Goal: Task Accomplishment & Management: Manage account settings

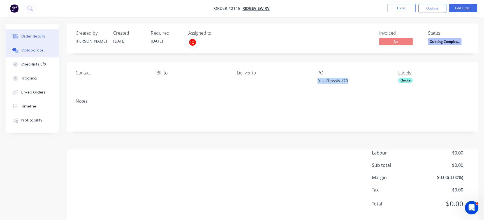
click at [34, 50] on div "Collaborate" at bounding box center [32, 50] width 22 height 5
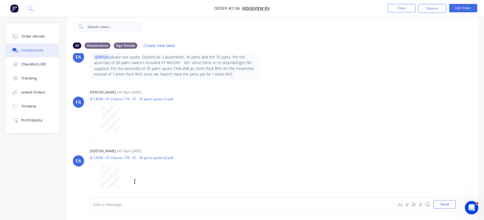
scroll to position [147, 0]
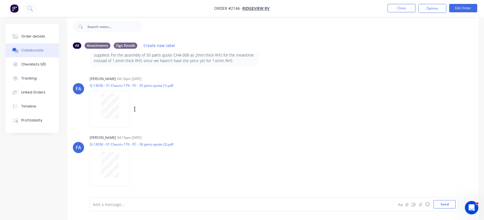
click at [123, 105] on div at bounding box center [109, 106] width 35 height 26
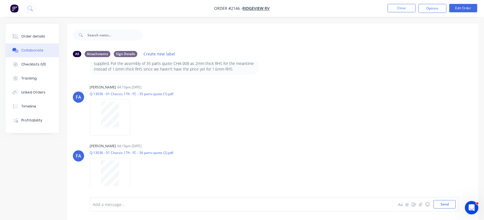
scroll to position [0, 0]
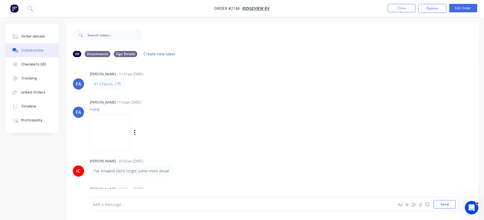
click at [130, 137] on img at bounding box center [110, 132] width 40 height 37
click at [130, 134] on img at bounding box center [110, 132] width 40 height 37
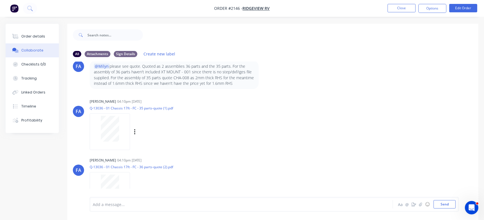
scroll to position [112, 0]
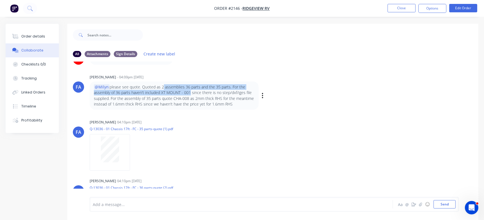
drag, startPoint x: 161, startPoint y: 89, endPoint x: 189, endPoint y: 91, distance: 27.5
click at [189, 91] on p "@Milyn please see quote. Quoted as 2 assemblies 36 parts and the 35 parts. For …" at bounding box center [174, 95] width 161 height 23
click at [188, 94] on p "@Milyn please see quote. Quoted as 2 assemblies 36 parts and the 35 parts. For …" at bounding box center [174, 95] width 161 height 23
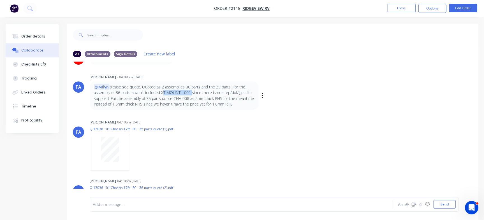
drag, startPoint x: 190, startPoint y: 92, endPoint x: 162, endPoint y: 90, distance: 28.1
click at [162, 90] on p "@Milyn please see quote. Quoted as 2 assemblies 36 parts and the 35 parts. For …" at bounding box center [174, 95] width 161 height 23
copy p "XT MOUNT - 001"
click at [266, 152] on div "[PERSON_NAME] [PERSON_NAME] 04:10pm [DATE] Q-13036 - 01 Chassis 17ft - FC - 35 …" at bounding box center [272, 143] width 411 height 50
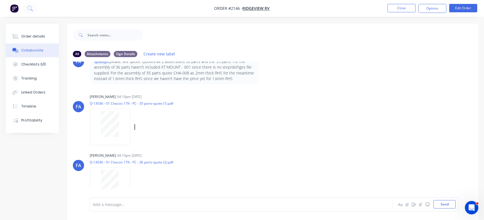
scroll to position [147, 0]
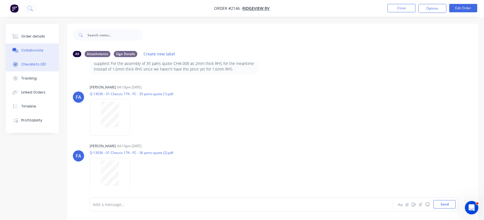
click at [44, 66] on div "Checklists 0/0" at bounding box center [33, 64] width 25 height 5
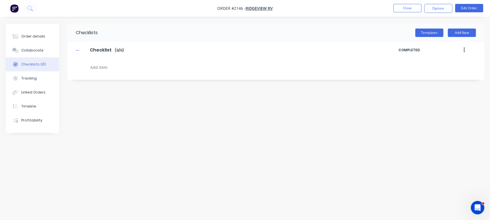
click at [109, 62] on div at bounding box center [213, 66] width 278 height 14
click at [115, 69] on textarea at bounding box center [215, 67] width 255 height 8
paste textarea "QU-1461"
type textarea "x"
type textarea "QU-1461"
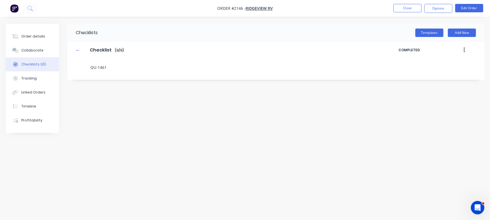
type textarea "x"
click at [41, 33] on button "Order details" at bounding box center [32, 36] width 53 height 14
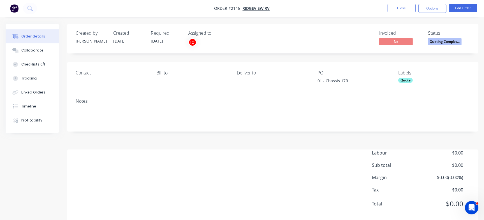
click at [443, 40] on span "Quoting Complet..." at bounding box center [445, 41] width 34 height 7
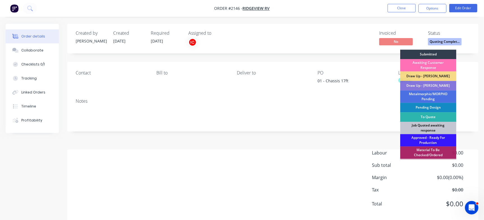
click at [427, 130] on div "Job Quoted awaiting response" at bounding box center [429, 128] width 56 height 12
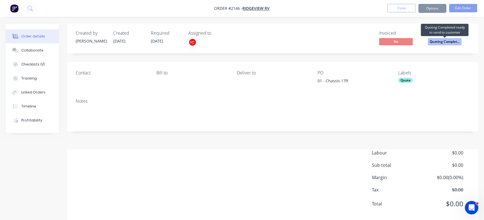
click at [444, 44] on span "Quoting Complet..." at bounding box center [445, 41] width 34 height 7
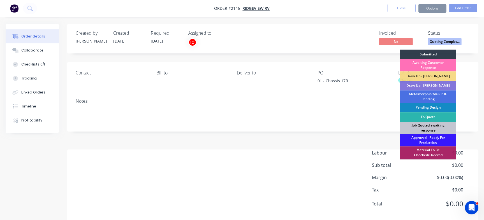
click at [426, 129] on div "Job Quoted awaiting response" at bounding box center [429, 128] width 56 height 12
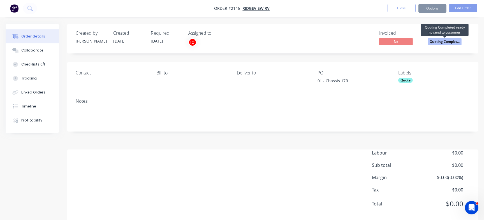
click at [459, 41] on span "Quoting Complet..." at bounding box center [445, 41] width 34 height 7
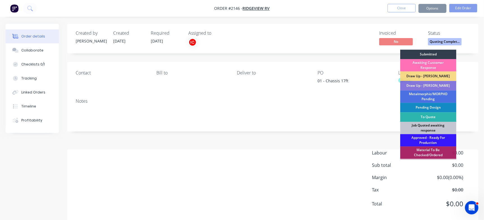
click at [445, 130] on div "Job Quoted awaiting response" at bounding box center [429, 128] width 56 height 12
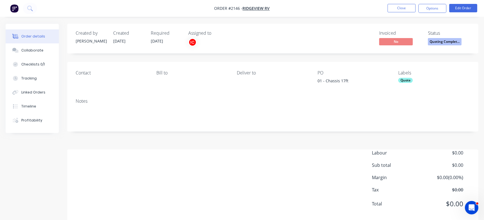
click at [449, 38] on span "Quoting Complet..." at bounding box center [445, 41] width 34 height 7
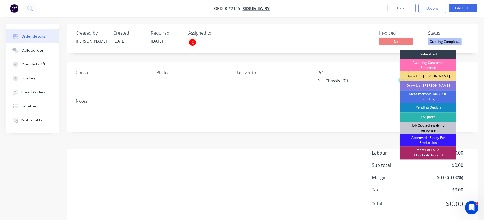
click at [428, 125] on div "Job Quoted awaiting response" at bounding box center [429, 128] width 56 height 12
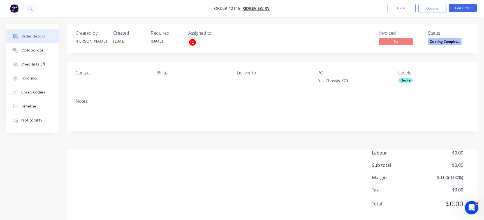
click at [301, 41] on div "Invoiced No Status Quoting Complet..." at bounding box center [358, 39] width 226 height 16
click at [437, 45] on button "Quoting Complet..." at bounding box center [445, 42] width 34 height 8
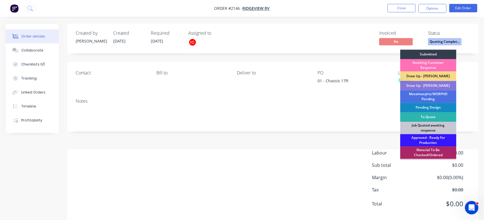
click at [440, 129] on div "Job Quoted awaiting response" at bounding box center [429, 128] width 56 height 12
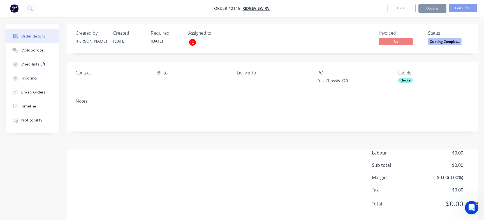
click at [454, 41] on span "Quoting Complet..." at bounding box center [445, 41] width 34 height 7
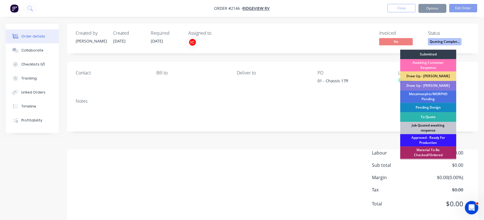
click at [435, 129] on div "Job Quoted awaiting response" at bounding box center [429, 128] width 56 height 12
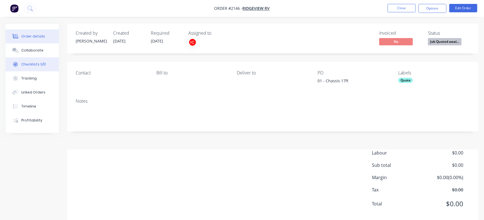
click at [40, 66] on div "Checklists 0/0" at bounding box center [33, 64] width 25 height 5
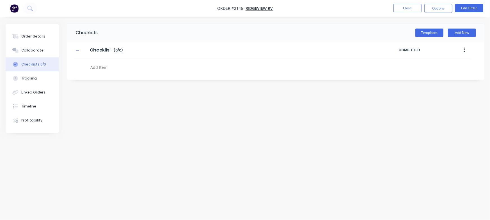
click at [111, 68] on textarea at bounding box center [215, 67] width 255 height 8
paste textarea "QU-1461"
type textarea "x"
type textarea "QU-1461"
type textarea "x"
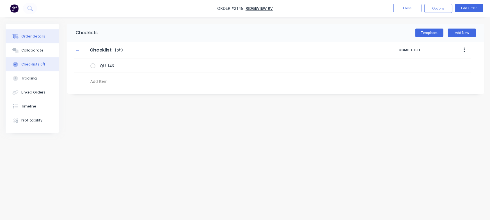
type textarea "x"
click at [21, 34] on button "Order details" at bounding box center [32, 36] width 53 height 14
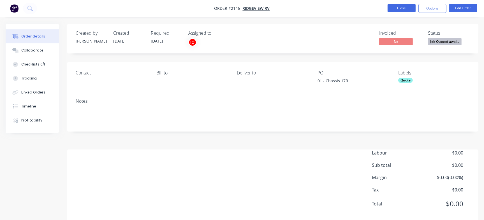
click at [403, 8] on button "Close" at bounding box center [402, 8] width 28 height 8
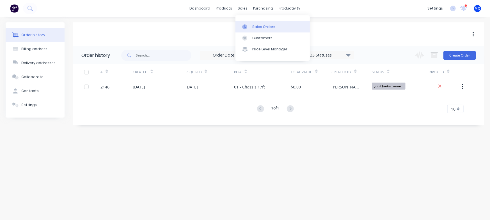
click at [253, 25] on div "Sales Orders" at bounding box center [263, 26] width 23 height 5
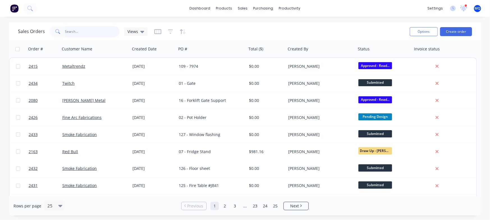
click at [85, 32] on input "text" at bounding box center [92, 31] width 55 height 11
type input "manufacturing"
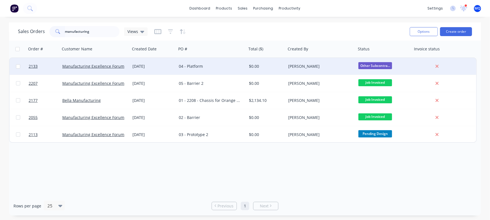
click at [211, 66] on div "04 - Platform" at bounding box center [210, 67] width 62 height 6
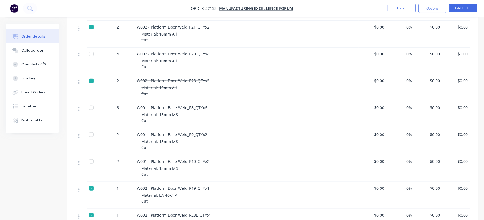
scroll to position [456, 0]
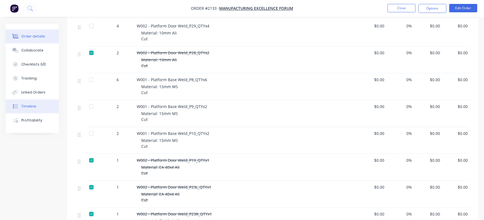
click at [26, 106] on div "Timeline" at bounding box center [28, 106] width 15 height 5
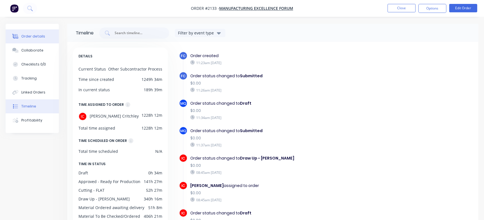
click at [22, 31] on button "Order details" at bounding box center [32, 36] width 53 height 14
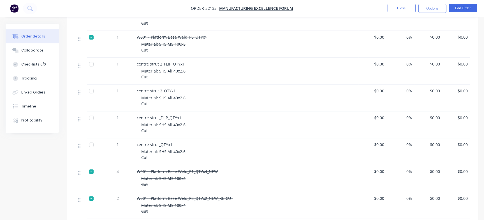
scroll to position [912, 0]
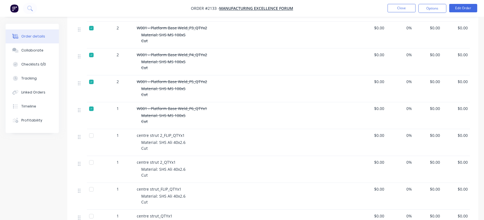
click at [344, 6] on nav "Order #2133 - Manufacturing Excellence Forum Close Options Edit Order" at bounding box center [242, 8] width 484 height 17
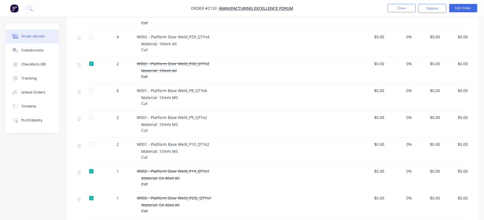
scroll to position [456, 0]
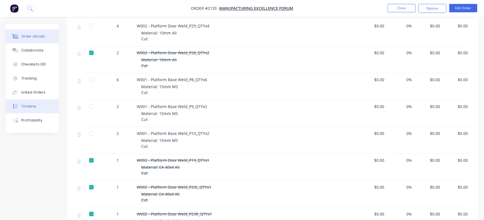
click at [38, 108] on button "Timeline" at bounding box center [32, 107] width 53 height 14
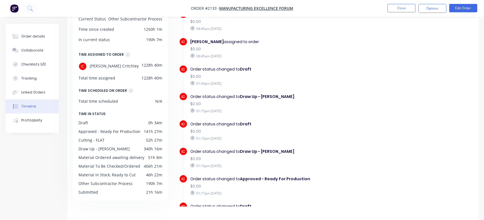
scroll to position [105, 0]
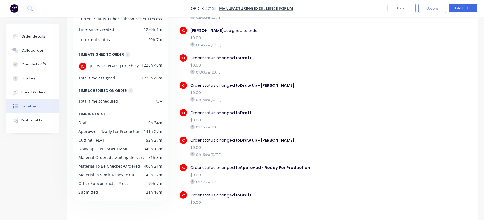
click at [378, 65] on div "IC Order status changed to Draft $0.00 01:00pm Wednesday 03/09/25" at bounding box center [283, 67] width 208 height 27
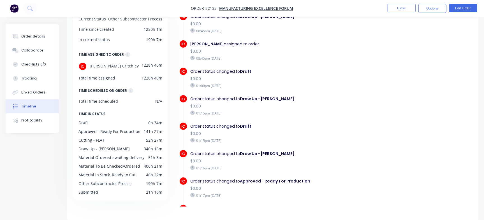
scroll to position [0, 0]
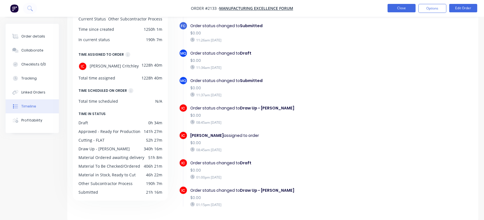
click at [406, 7] on button "Close" at bounding box center [402, 8] width 28 height 8
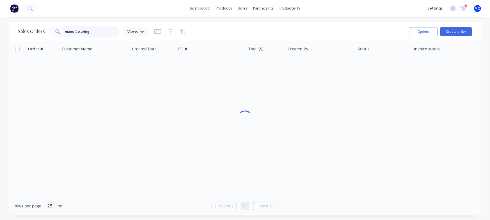
click at [105, 34] on input "manufacturing" at bounding box center [92, 31] width 55 height 11
click at [283, 130] on div at bounding box center [245, 119] width 472 height 156
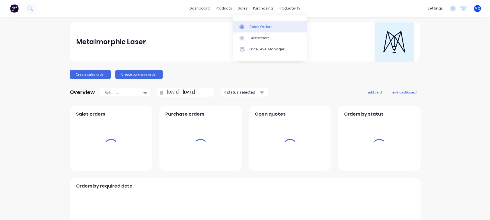
click at [244, 24] on icon at bounding box center [241, 26] width 5 height 5
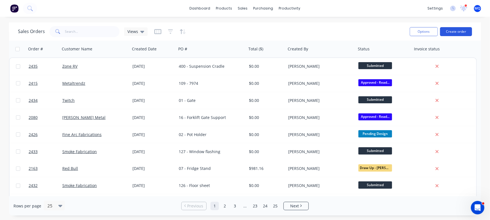
click at [464, 32] on button "Create order" at bounding box center [456, 31] width 32 height 9
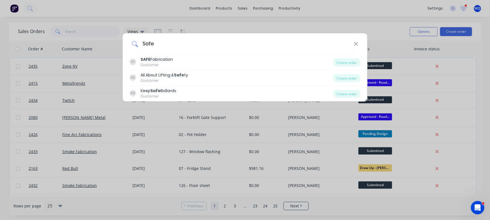
type input "Safe"
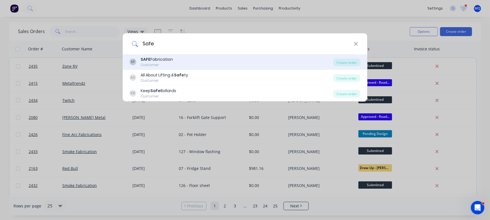
click at [200, 60] on div "SF SAFE Fabrication Customer" at bounding box center [232, 62] width 204 height 11
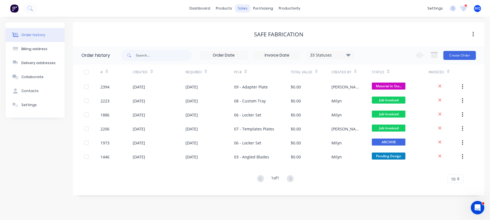
click at [246, 9] on div "sales" at bounding box center [242, 8] width 15 height 8
click at [241, 7] on div "sales" at bounding box center [242, 8] width 15 height 8
click at [244, 8] on div "sales" at bounding box center [242, 8] width 15 height 8
click at [241, 10] on div "sales" at bounding box center [242, 8] width 15 height 8
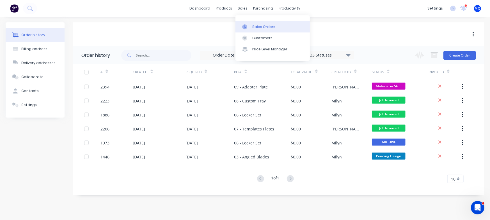
click at [261, 27] on div "Sales Orders" at bounding box center [263, 26] width 23 height 5
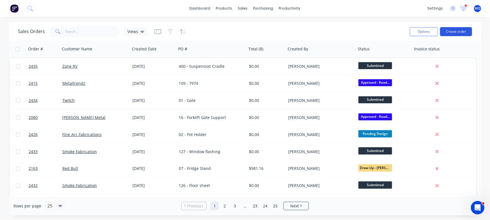
click at [458, 31] on button "Create order" at bounding box center [456, 31] width 32 height 9
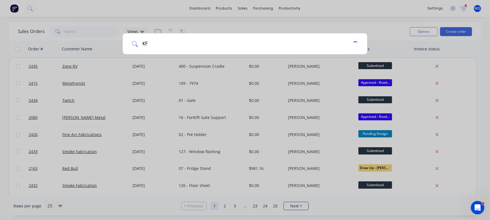
type input "KF"
click at [363, 28] on div "KF" at bounding box center [245, 110] width 490 height 220
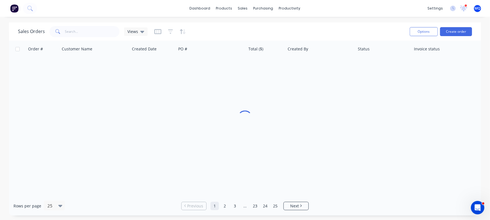
click at [254, 27] on div "Sales Orders Views" at bounding box center [211, 32] width 387 height 14
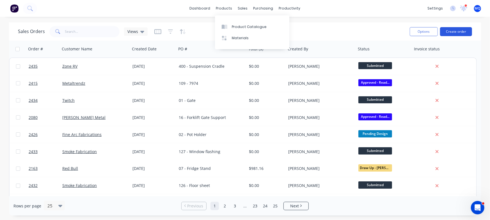
click at [460, 30] on button "Create order" at bounding box center [456, 31] width 32 height 9
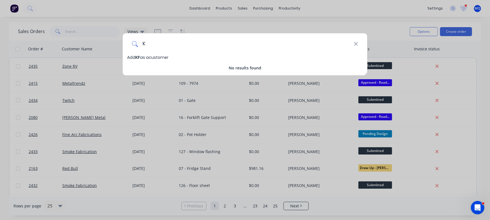
type input "K&"
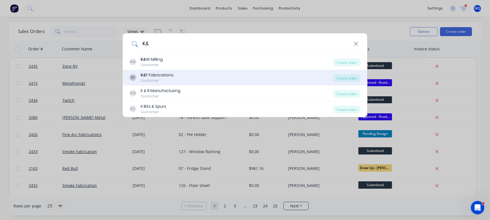
click at [164, 75] on div "K& F Fabrications" at bounding box center [157, 75] width 33 height 6
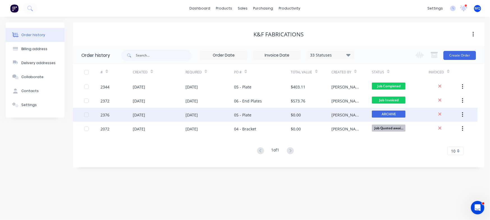
click at [261, 114] on div "05 - Plate" at bounding box center [262, 115] width 57 height 14
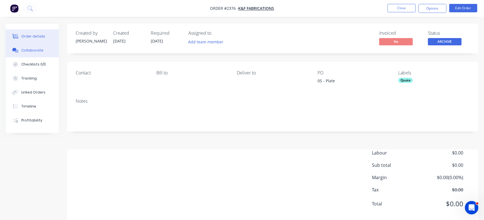
click at [38, 54] on button "Collaborate" at bounding box center [32, 50] width 53 height 14
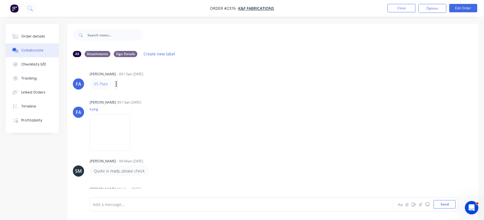
click at [117, 84] on icon "button" at bounding box center [117, 84] width 2 height 6
click at [126, 104] on button "Delete" at bounding box center [136, 103] width 35 height 9
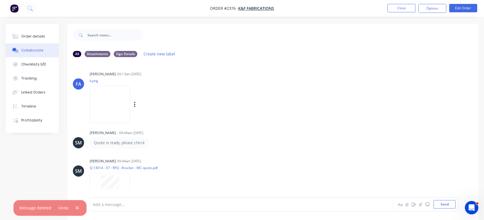
click at [149, 106] on div "Labels Download Delete" at bounding box center [163, 105] width 63 height 8
click at [136, 105] on icon "button" at bounding box center [135, 105] width 2 height 6
click at [171, 131] on button "Delete" at bounding box center [171, 132] width 63 height 13
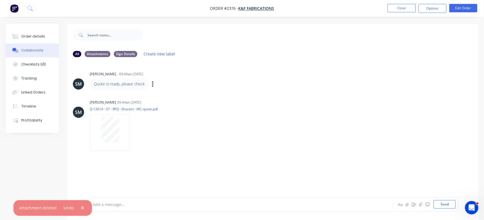
click at [152, 85] on div "Labels Edit Delete" at bounding box center [153, 84] width 3 height 8
click at [152, 86] on icon "button" at bounding box center [153, 84] width 2 height 6
click at [160, 101] on button "Delete" at bounding box center [173, 103] width 35 height 9
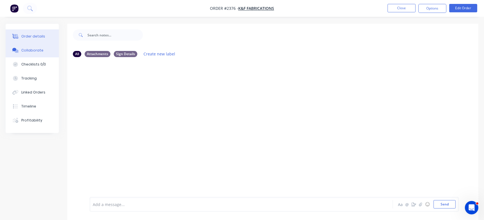
click at [34, 35] on div "Order details" at bounding box center [33, 36] width 24 height 5
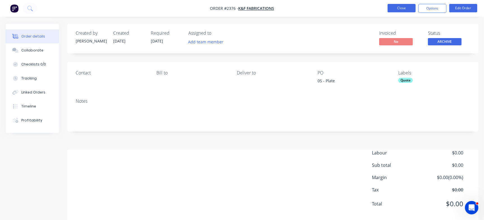
click at [404, 7] on button "Close" at bounding box center [402, 8] width 28 height 8
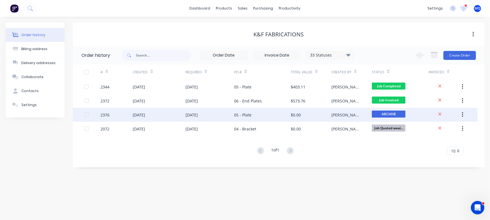
click at [360, 119] on div "[PERSON_NAME]" at bounding box center [351, 115] width 40 height 14
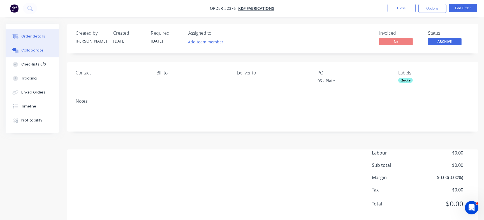
click at [41, 56] on button "Collaborate" at bounding box center [32, 50] width 53 height 14
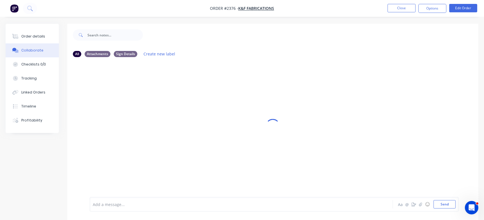
click at [123, 205] on div at bounding box center [229, 205] width 272 height 6
click at [134, 207] on div "07 Mesh" at bounding box center [229, 205] width 272 height 6
click at [450, 201] on button "Send" at bounding box center [445, 205] width 22 height 8
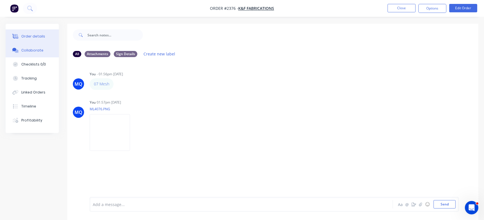
click at [47, 35] on button "Order details" at bounding box center [32, 36] width 53 height 14
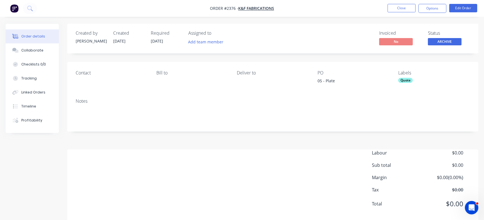
click at [405, 80] on div "Quote" at bounding box center [406, 80] width 15 height 5
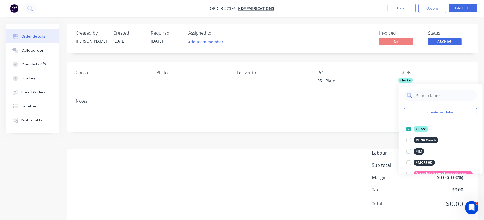
click at [437, 94] on input "text" at bounding box center [445, 95] width 59 height 11
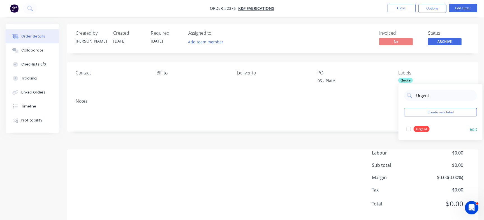
type input "Urgent"
click at [417, 132] on div "Urgent" at bounding box center [422, 129] width 16 height 6
click at [351, 38] on div "Invoiced No Status ARCHIVE" at bounding box center [358, 39] width 226 height 16
click at [449, 45] on span "ARCHIVE" at bounding box center [445, 41] width 34 height 7
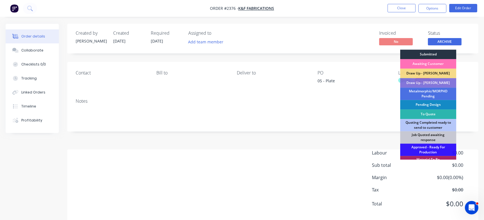
click at [442, 57] on div "Submitted" at bounding box center [429, 55] width 56 height 10
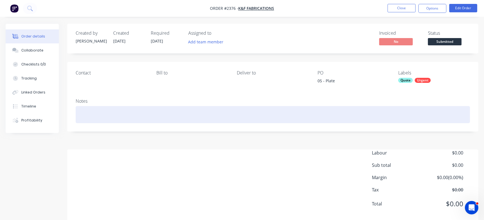
drag, startPoint x: 123, startPoint y: 118, endPoint x: 129, endPoint y: 123, distance: 7.8
click at [123, 118] on div at bounding box center [273, 114] width 395 height 17
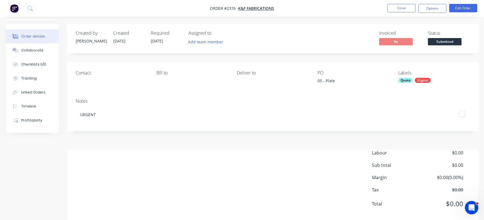
click at [271, 38] on div "Invoiced No Status Submitted" at bounding box center [358, 39] width 226 height 16
click at [460, 10] on button "Edit Order" at bounding box center [464, 8] width 28 height 8
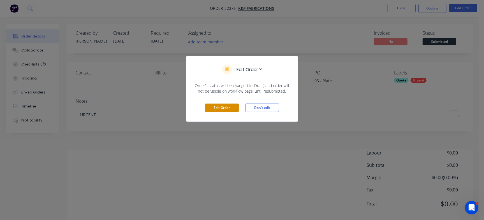
click at [219, 107] on button "Edit Order" at bounding box center [222, 108] width 34 height 8
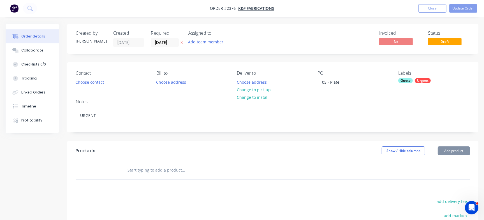
drag, startPoint x: 166, startPoint y: 44, endPoint x: 162, endPoint y: 49, distance: 6.4
click at [165, 49] on div "Created by Francis Adrian Created 29/09/25 Required 06/10/25 Assigned to Add te…" at bounding box center [272, 39] width 411 height 30
click at [165, 41] on input "06/10/25" at bounding box center [164, 42] width 27 height 8
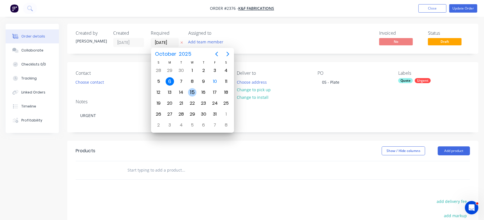
click at [192, 94] on div "15" at bounding box center [192, 92] width 8 height 8
type input "15/10/25"
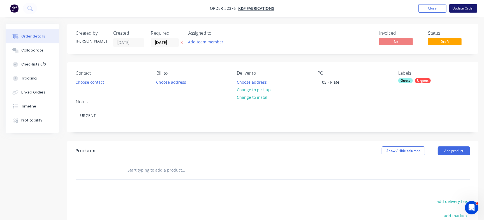
click at [465, 7] on button "Update Order" at bounding box center [464, 8] width 28 height 8
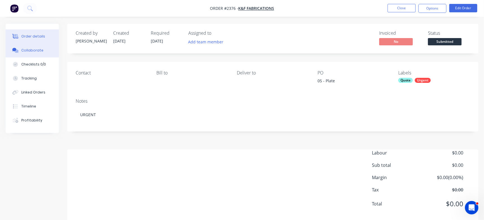
click at [31, 52] on div "Collaborate" at bounding box center [32, 50] width 22 height 5
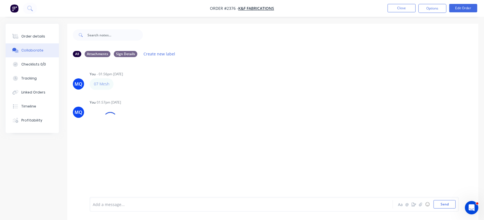
click at [185, 204] on div at bounding box center [229, 205] width 272 height 6
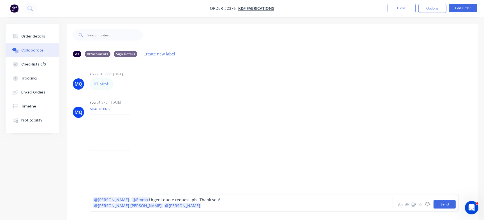
click at [443, 206] on button "Send" at bounding box center [445, 205] width 22 height 8
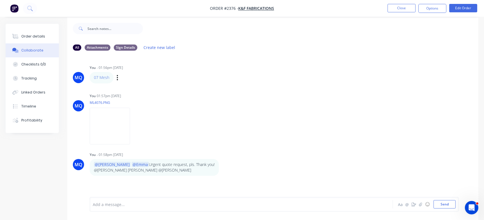
scroll to position [8, 0]
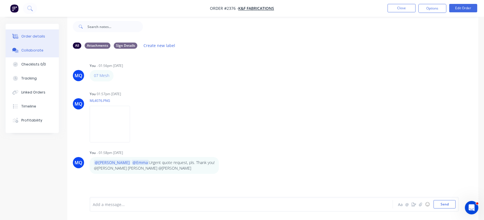
click at [46, 33] on button "Order details" at bounding box center [32, 36] width 53 height 14
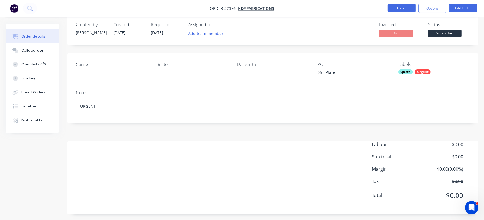
click at [401, 9] on button "Close" at bounding box center [402, 8] width 28 height 8
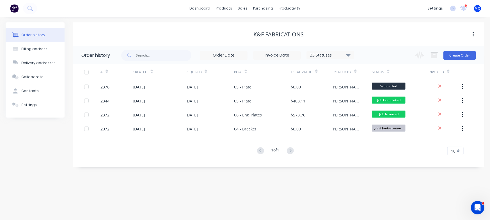
click at [209, 36] on div "K&F Fabrications" at bounding box center [278, 34] width 411 height 7
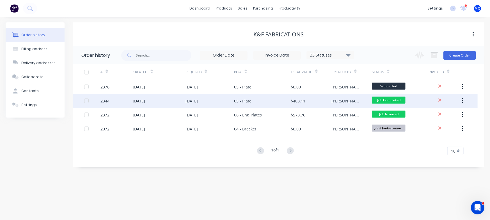
click at [255, 106] on div "05 - Plate" at bounding box center [262, 101] width 57 height 14
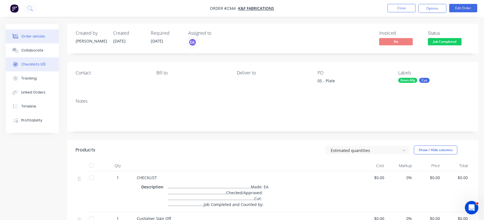
drag, startPoint x: 43, startPoint y: 63, endPoint x: 40, endPoint y: 65, distance: 3.4
click at [41, 64] on div "Checklists 0/3" at bounding box center [33, 64] width 24 height 5
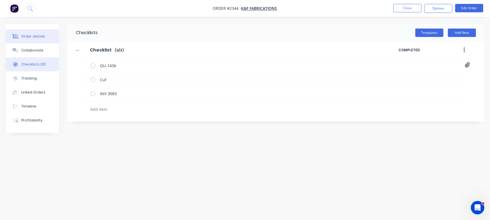
click at [35, 40] on button "Order details" at bounding box center [32, 36] width 53 height 14
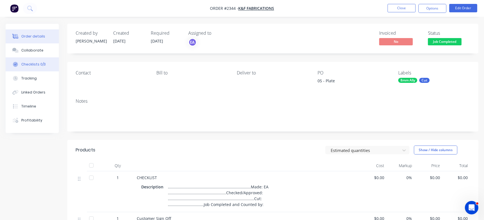
click at [43, 63] on div "Checklists 0/3" at bounding box center [33, 64] width 24 height 5
type textarea "x"
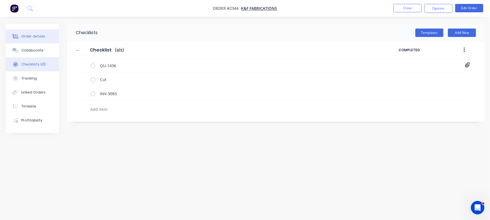
click at [38, 39] on button "Order details" at bounding box center [32, 36] width 53 height 14
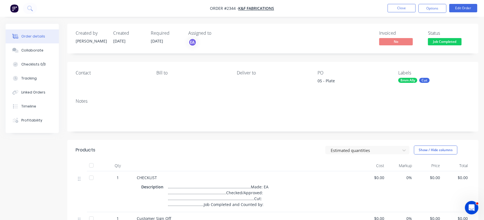
click at [452, 46] on button "Job Completed" at bounding box center [445, 42] width 34 height 8
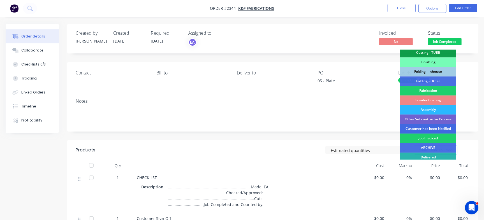
scroll to position [166, 0]
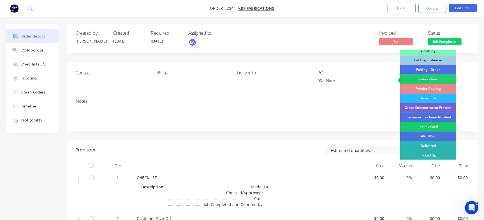
click at [434, 127] on div "Job Invoiced" at bounding box center [429, 127] width 56 height 10
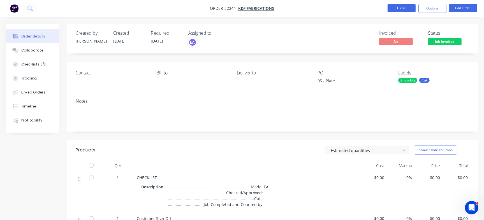
click at [408, 8] on button "Close" at bounding box center [402, 8] width 28 height 8
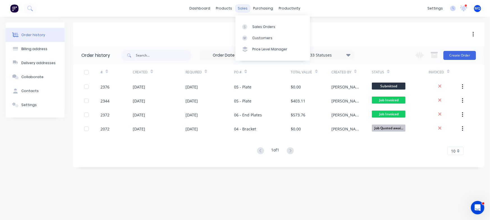
click at [244, 10] on div "sales" at bounding box center [242, 8] width 15 height 8
click at [245, 24] on icon at bounding box center [244, 26] width 5 height 5
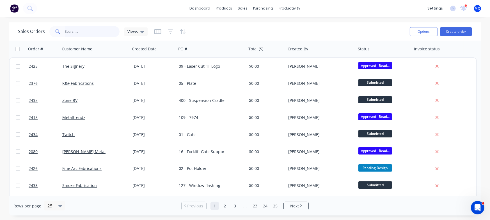
click at [97, 28] on input "text" at bounding box center [92, 31] width 55 height 11
type input "kara"
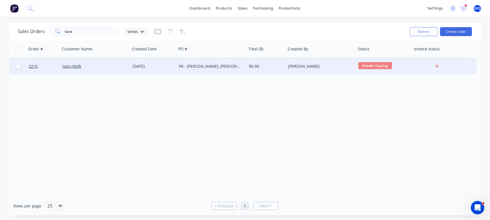
click at [194, 62] on div "99 - Emma, Hailey, & Kara" at bounding box center [211, 66] width 70 height 17
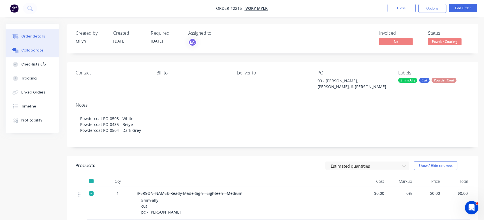
click at [46, 49] on button "Collaborate" at bounding box center [32, 50] width 53 height 14
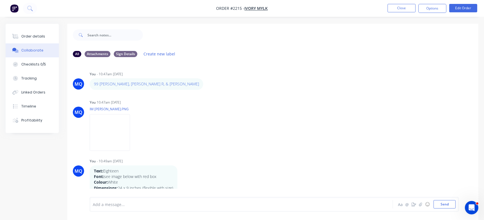
scroll to position [175, 0]
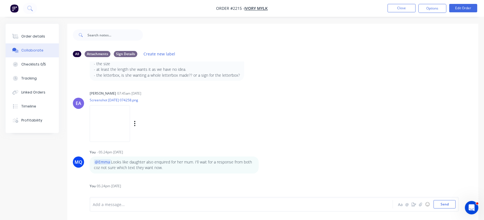
click at [424, 113] on div "EA Emma Arena 07:45am 09/09/25 Screenshot 2025-09-09 074258.png Labels Download…" at bounding box center [272, 114] width 411 height 50
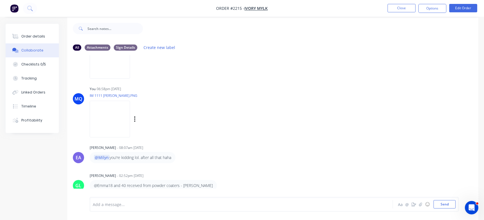
scroll to position [8, 0]
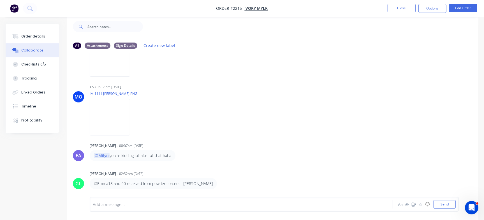
click at [183, 205] on div at bounding box center [229, 205] width 272 height 6
click at [258, 130] on div "You 06:58pm 22/09/25 IM 1111 Kara Gordon.PNG Labels Download Delete" at bounding box center [177, 108] width 175 height 50
